Goal: Check status: Check status

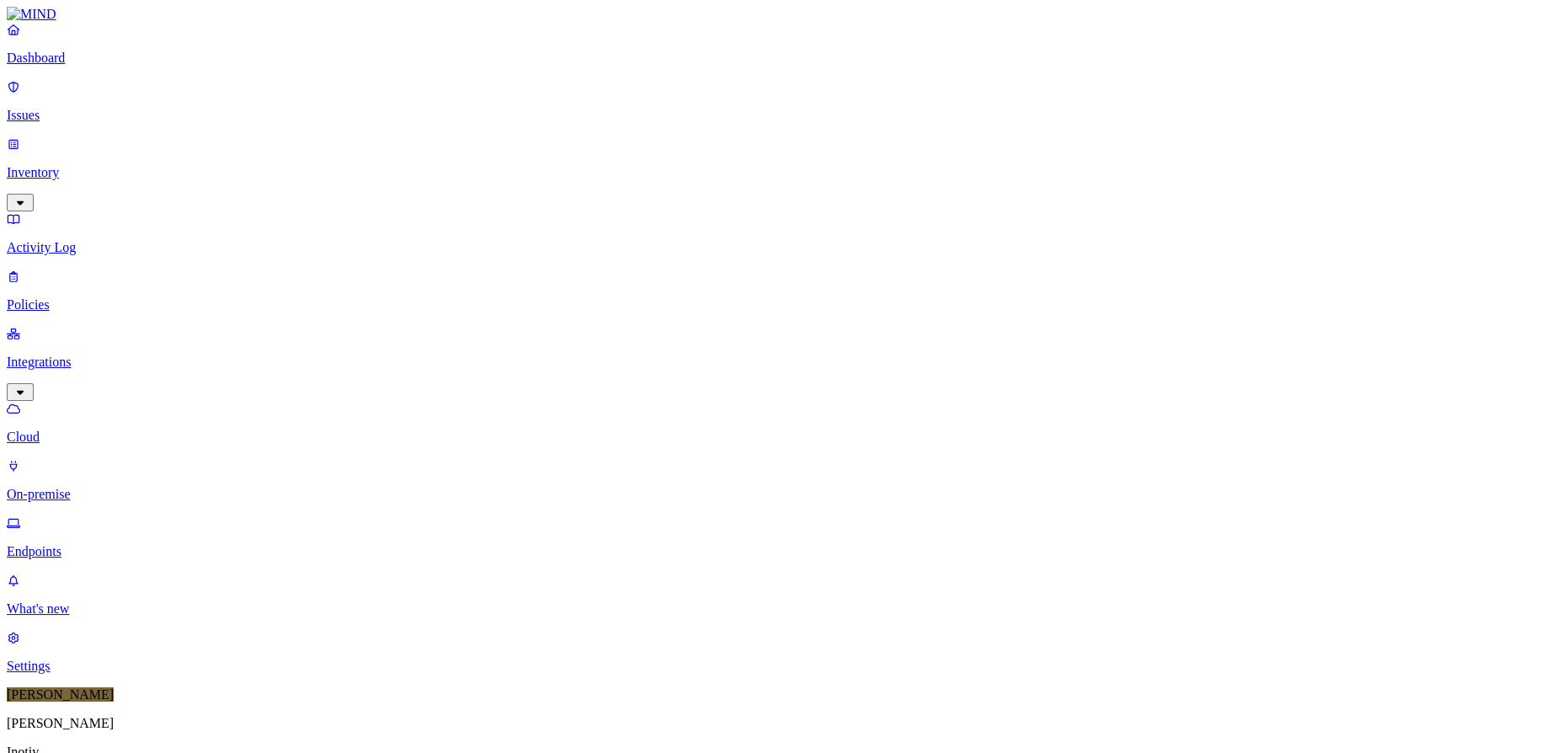
scroll to position [431, 0]
click at [494, 94] on div "Online" at bounding box center [494, 108] width 0 height 48
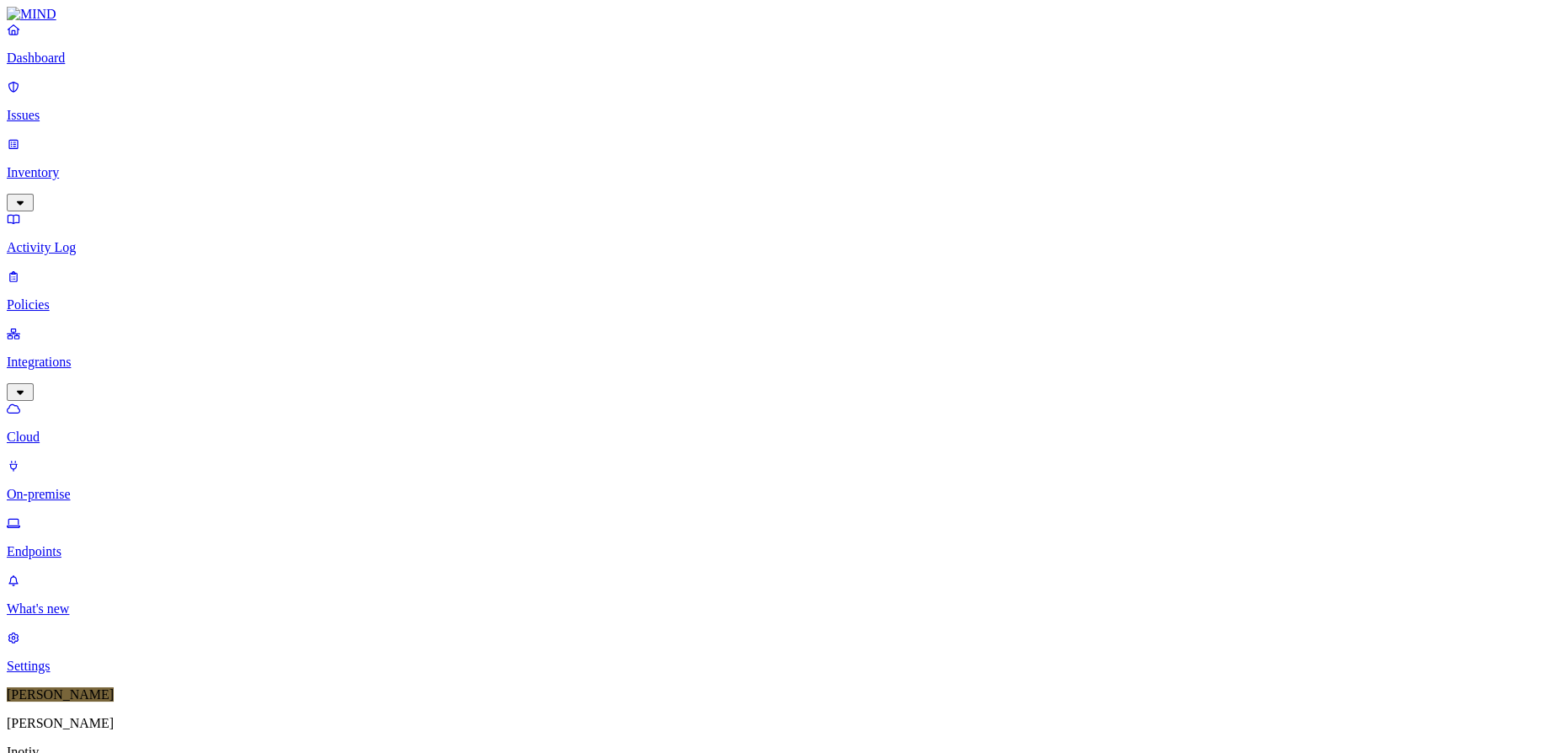
drag, startPoint x: 93, startPoint y: 308, endPoint x: 79, endPoint y: 343, distance: 37.7
click at [79, 343] on nav "Dashboard Issues Inventory Activity Log Policies Integrations Cloud On-premise …" at bounding box center [784, 347] width 1554 height 652
